Goal: Navigation & Orientation: Find specific page/section

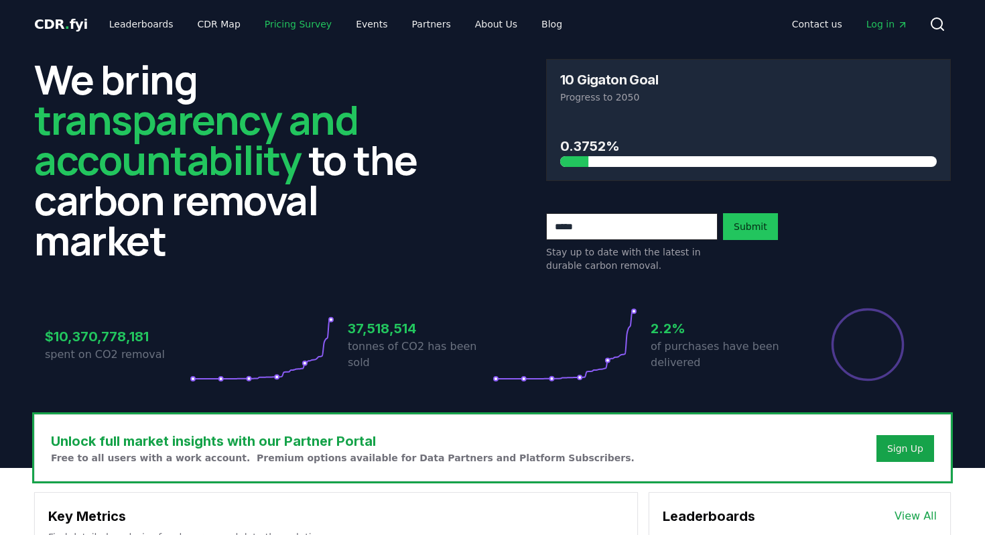
click at [275, 23] on link "Pricing Survey" at bounding box center [298, 24] width 88 height 24
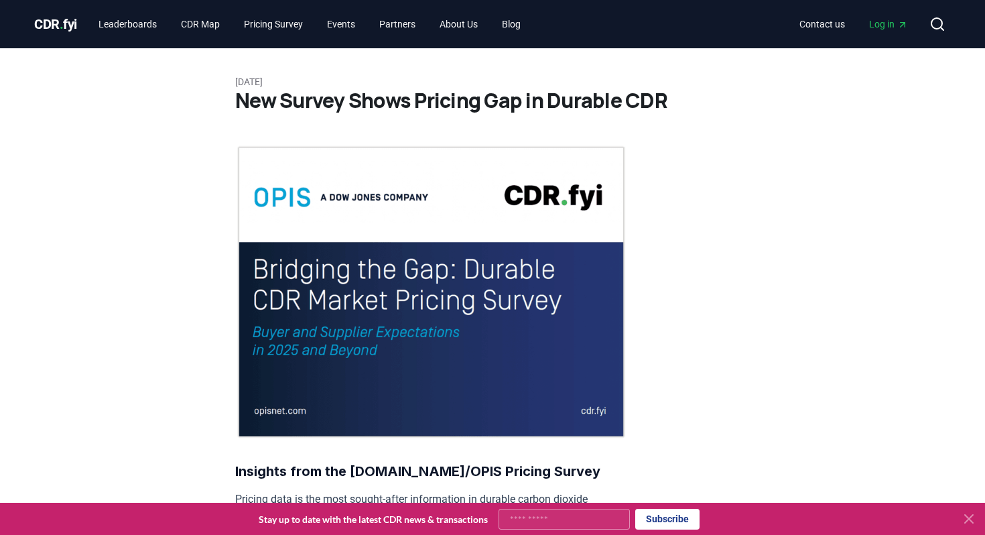
click at [56, 23] on span "CDR . fyi" at bounding box center [55, 24] width 43 height 16
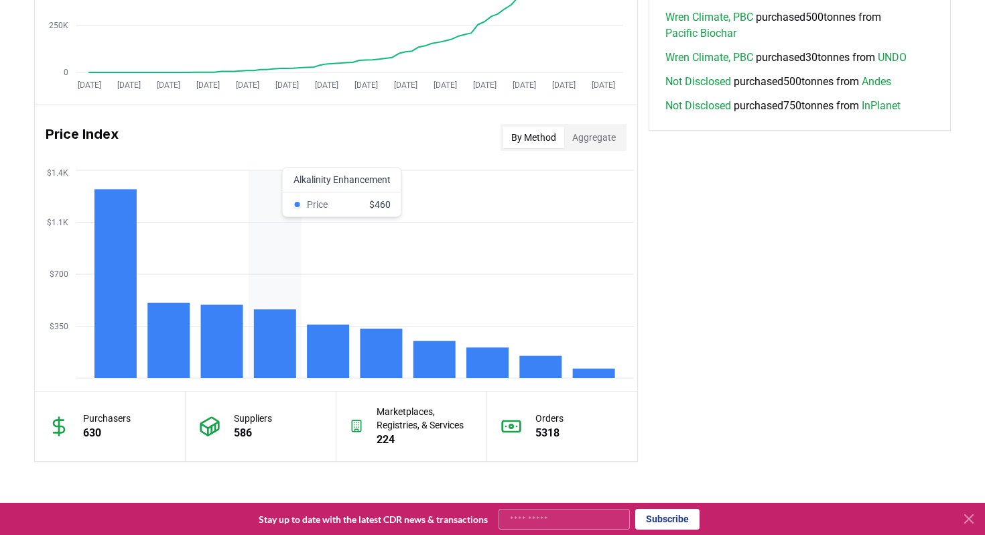
scroll to position [1012, 0]
